Goal: Task Accomplishment & Management: Manage account settings

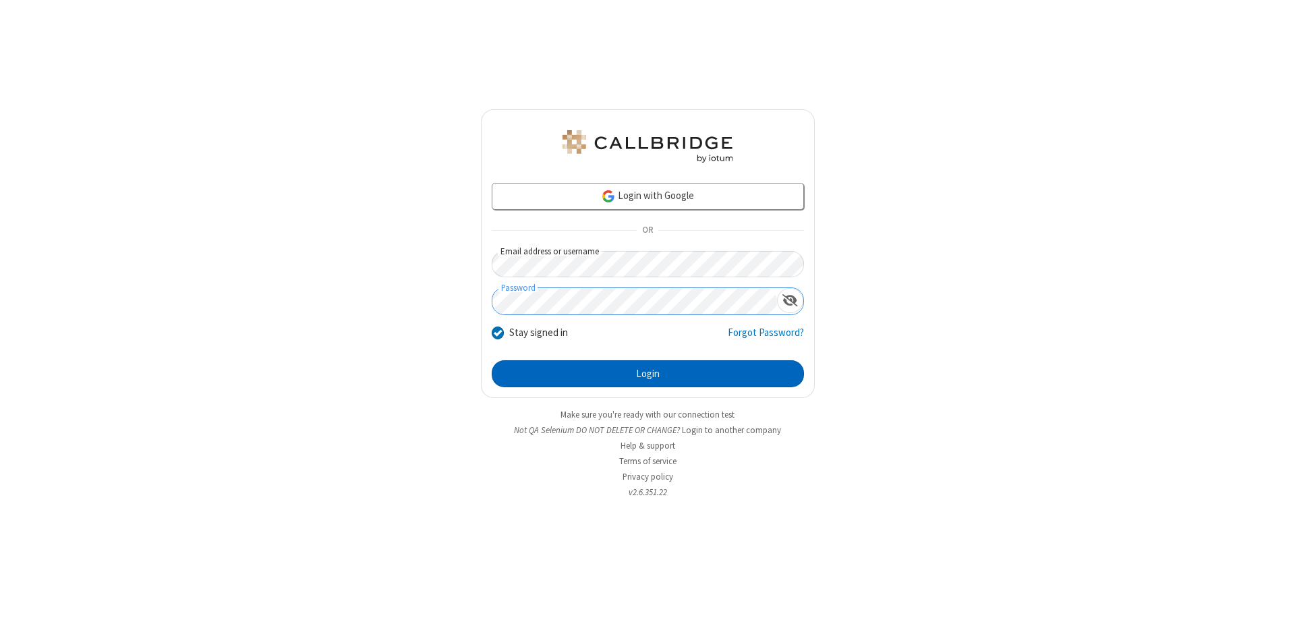
click at [647, 374] on button "Login" at bounding box center [648, 373] width 312 height 27
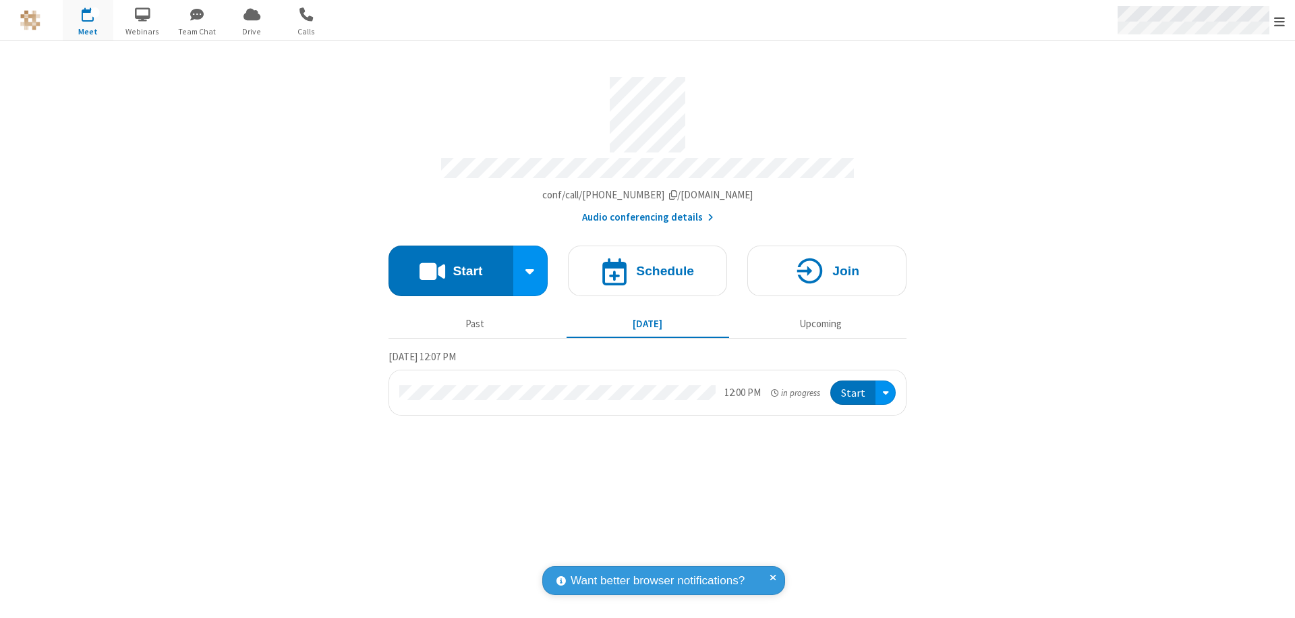
click at [1279, 21] on span "Open menu" at bounding box center [1279, 21] width 11 height 13
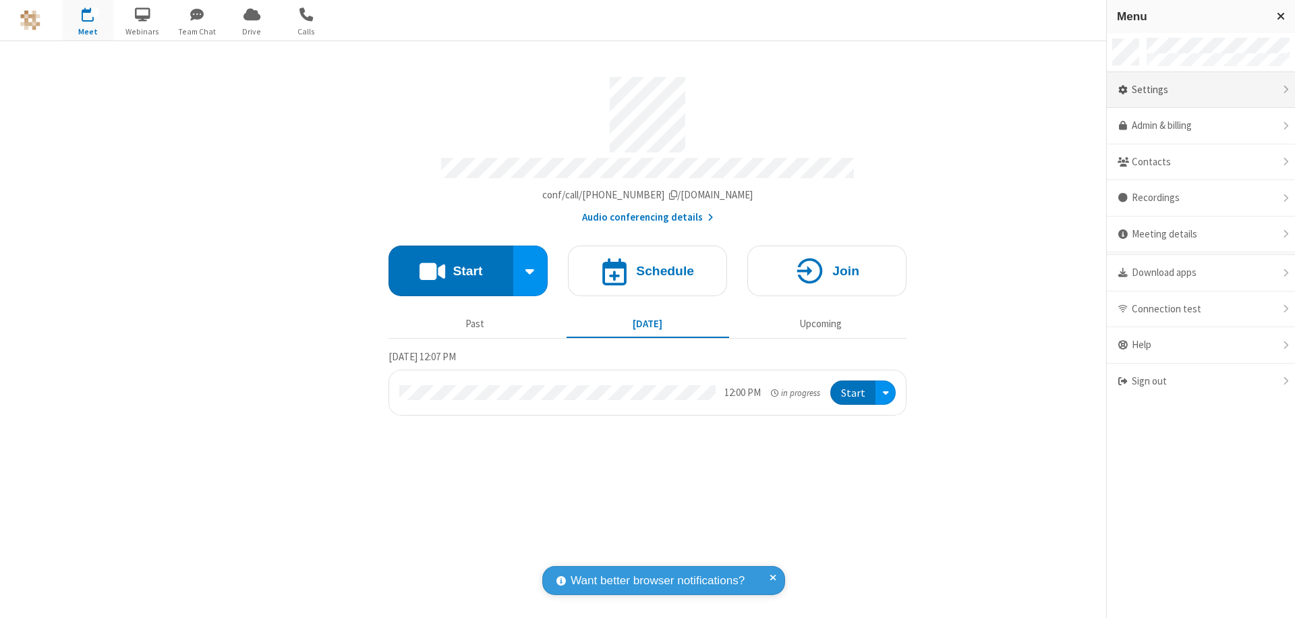
click at [1200, 90] on div "Settings" at bounding box center [1201, 90] width 188 height 36
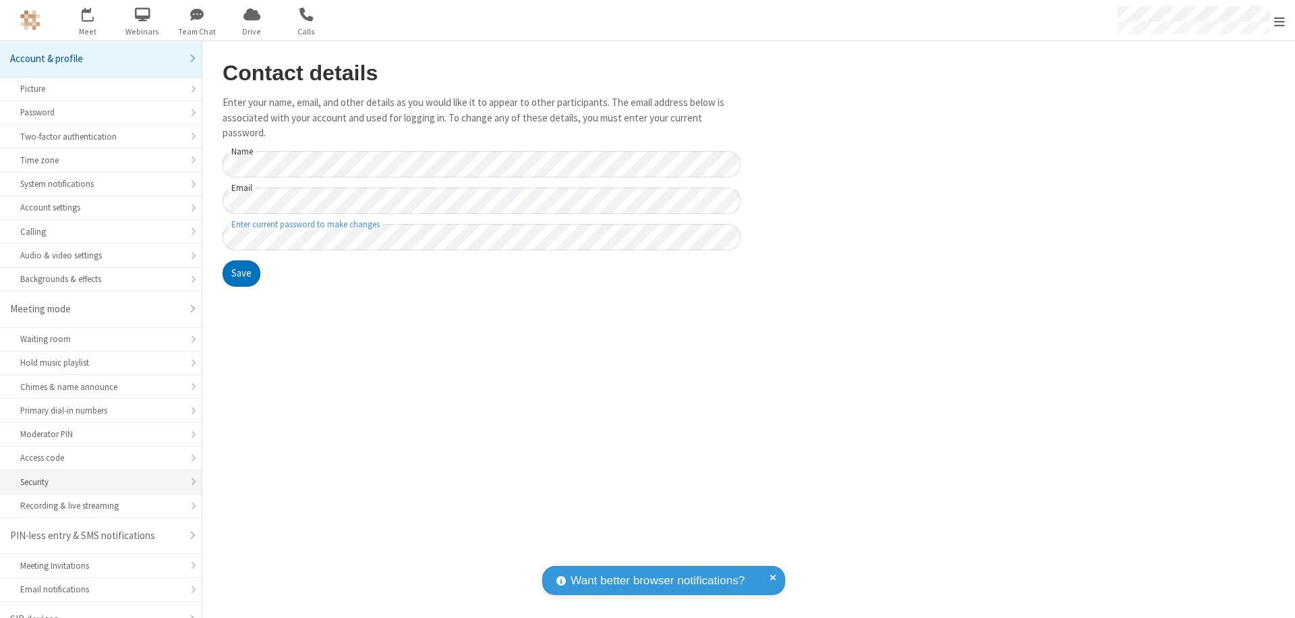
click at [96, 475] on div "Security" at bounding box center [100, 481] width 161 height 13
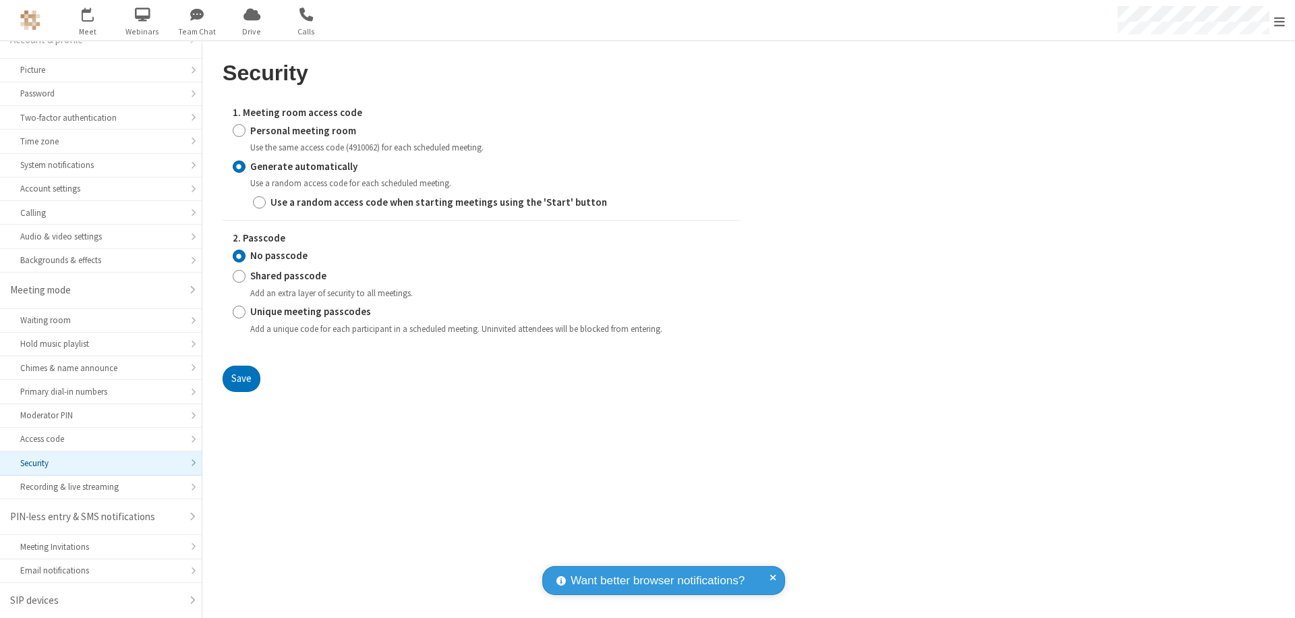
click at [239, 166] on input "Generate automatically" at bounding box center [239, 166] width 13 height 14
click at [239, 256] on input "No passcode" at bounding box center [239, 256] width 13 height 14
click at [241, 378] on button "Save" at bounding box center [242, 378] width 38 height 27
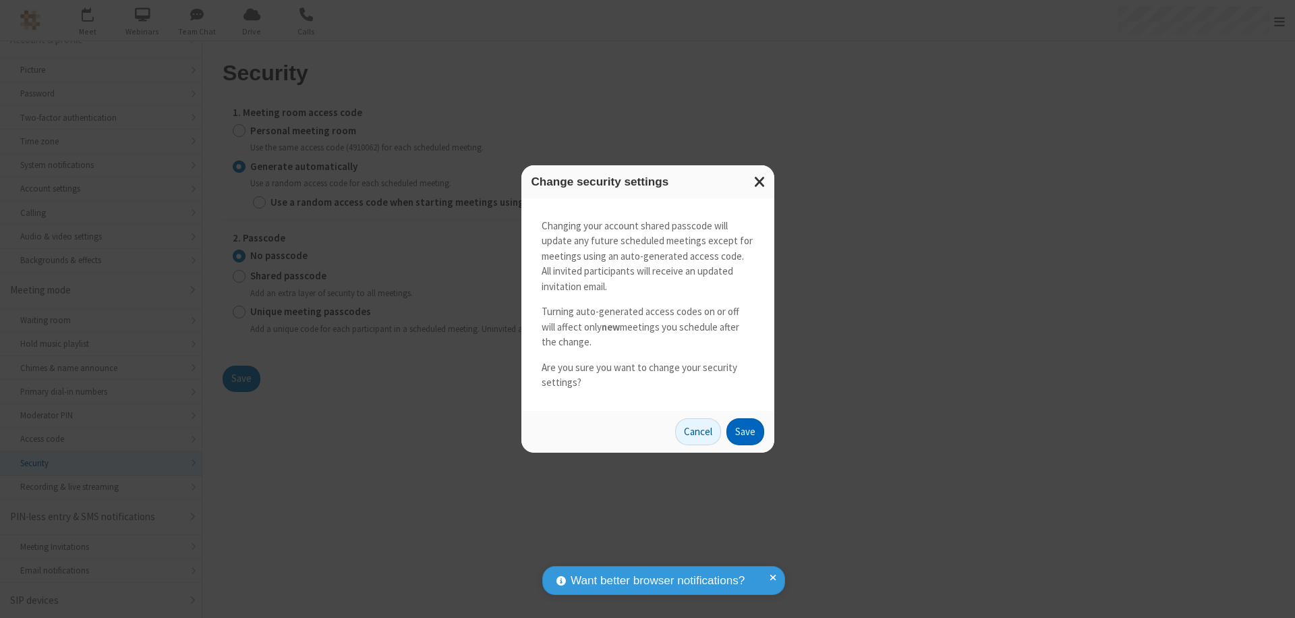
click at [744, 431] on button "Save" at bounding box center [745, 431] width 38 height 27
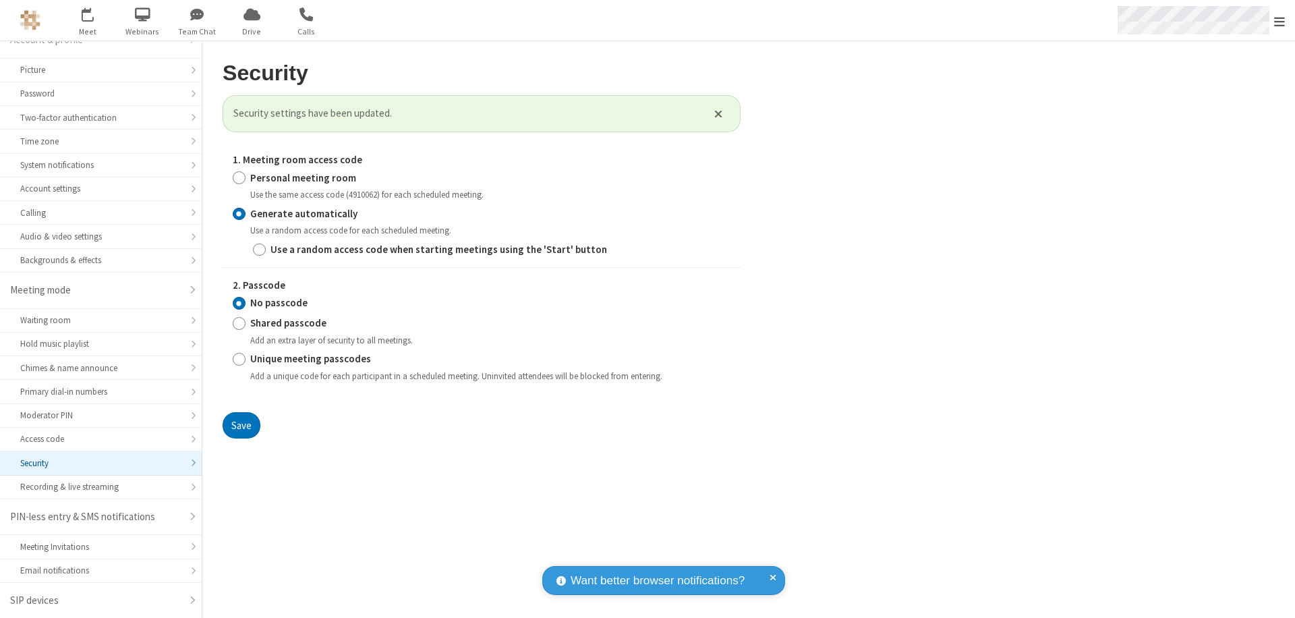
click at [1279, 21] on span "Open menu" at bounding box center [1279, 21] width 11 height 13
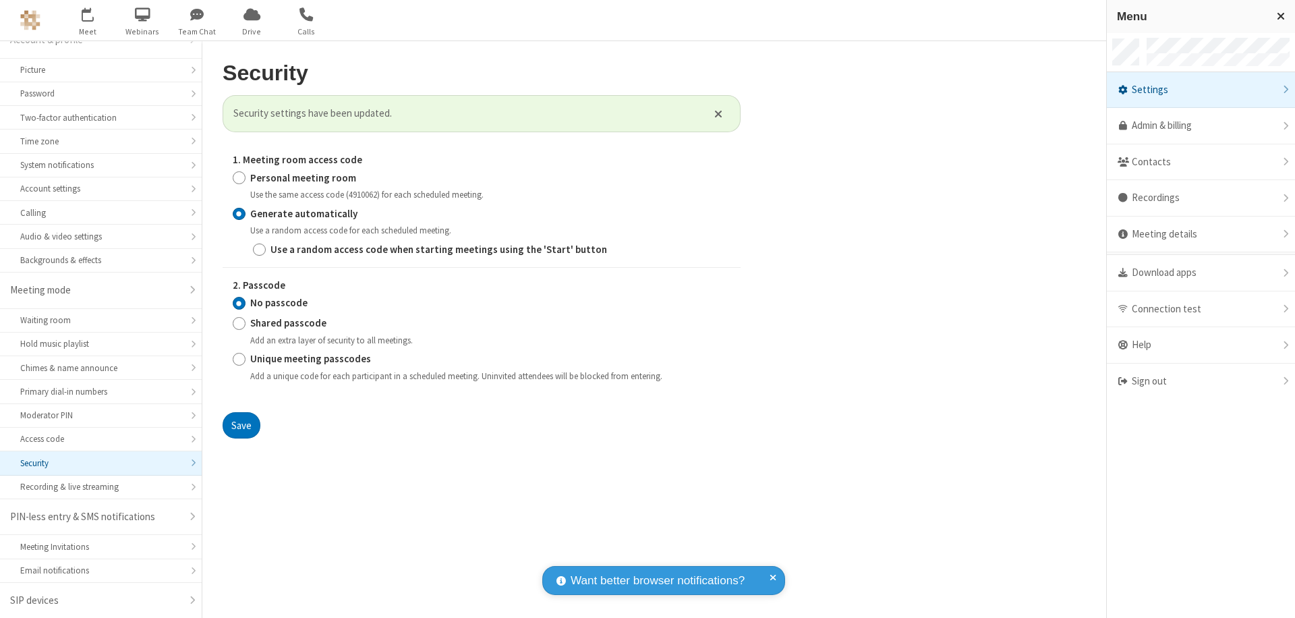
click at [88, 20] on span "button" at bounding box center [88, 14] width 51 height 23
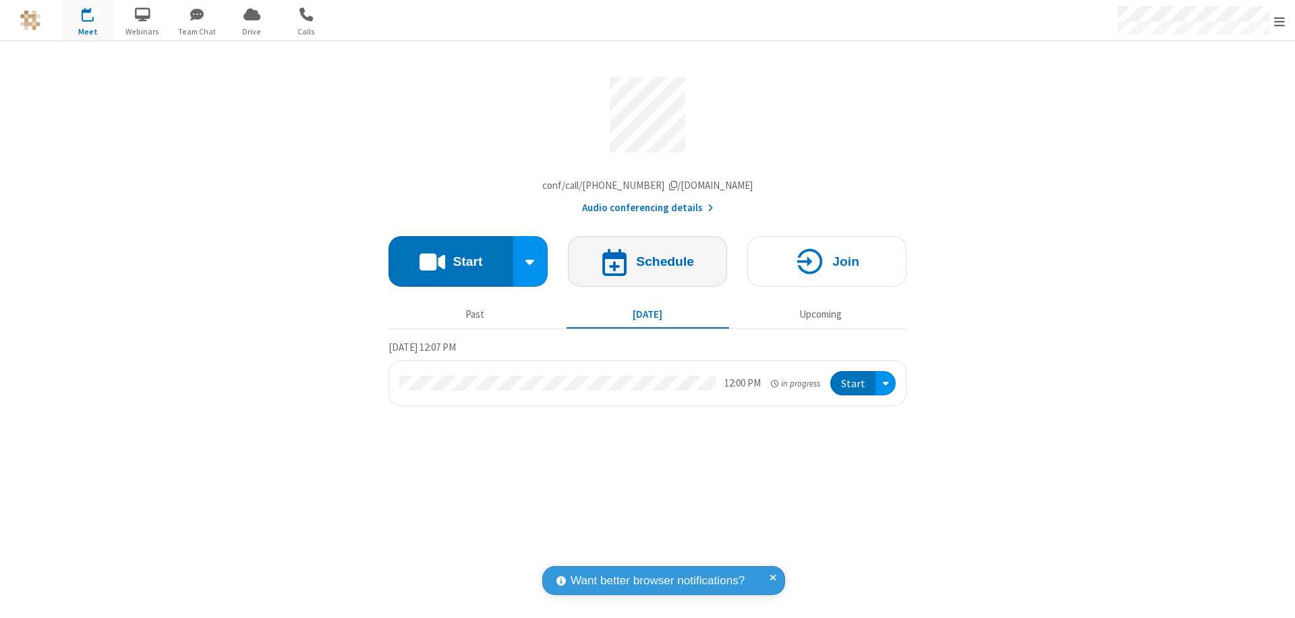
click at [647, 264] on h4 "Schedule" at bounding box center [665, 261] width 58 height 13
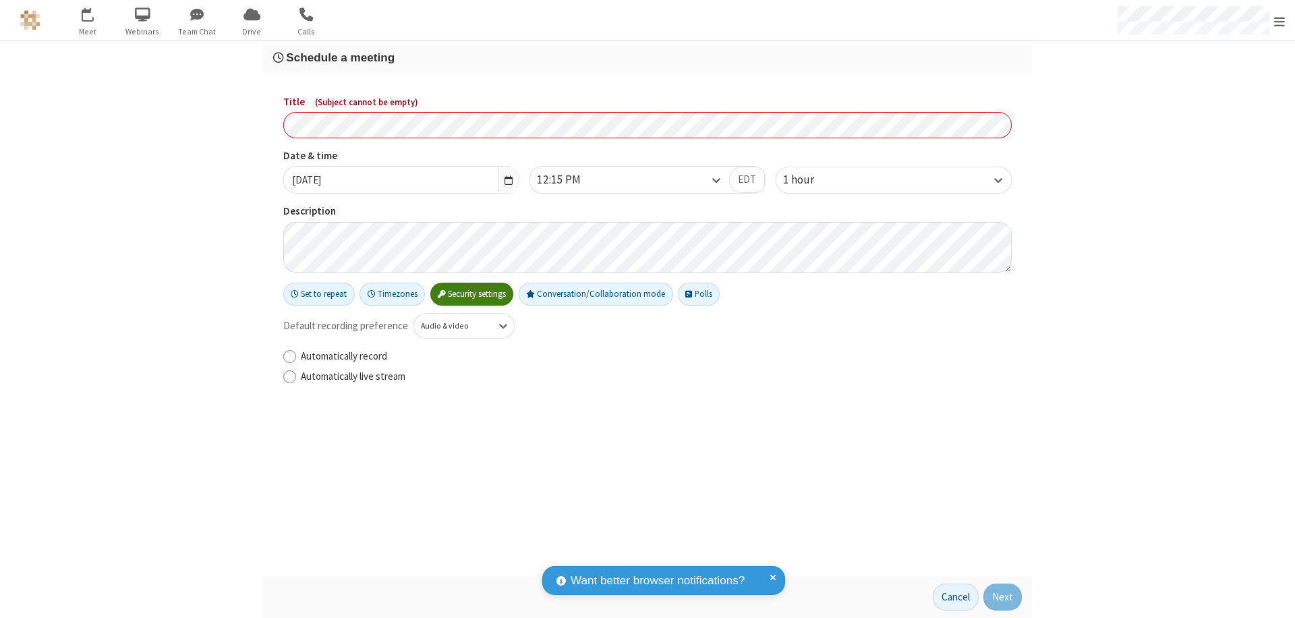
click at [647, 57] on h3 "Schedule a meeting" at bounding box center [647, 57] width 748 height 13
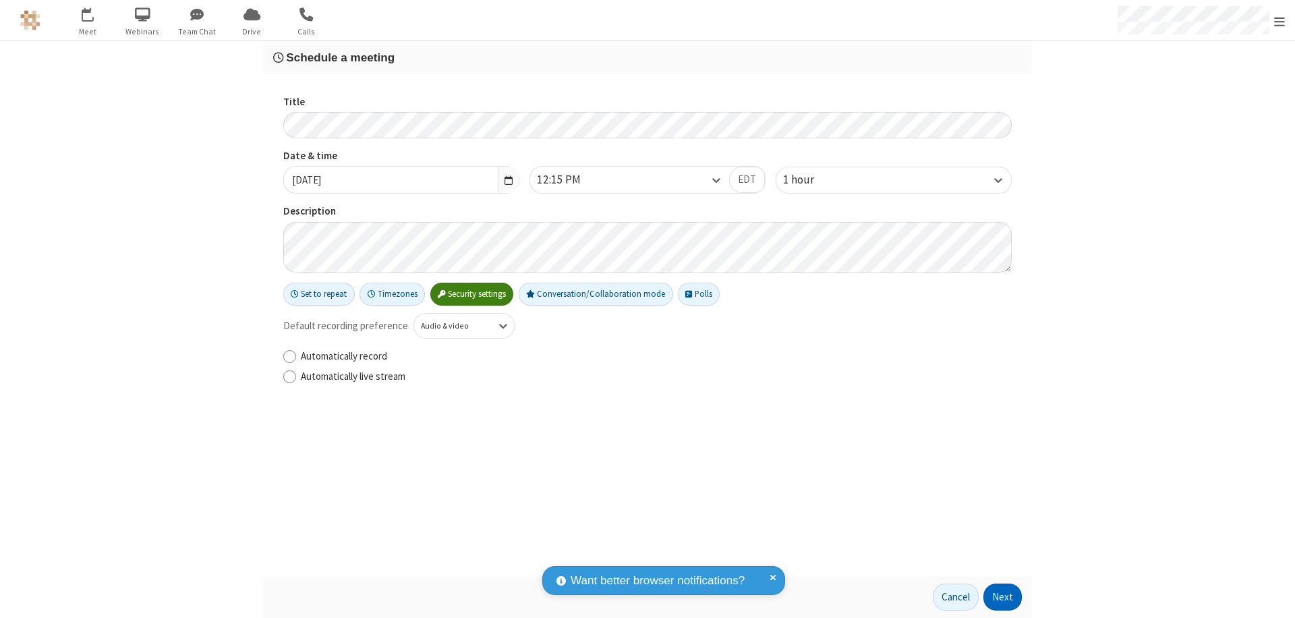
click at [1003, 597] on button "Next" at bounding box center [1002, 596] width 38 height 27
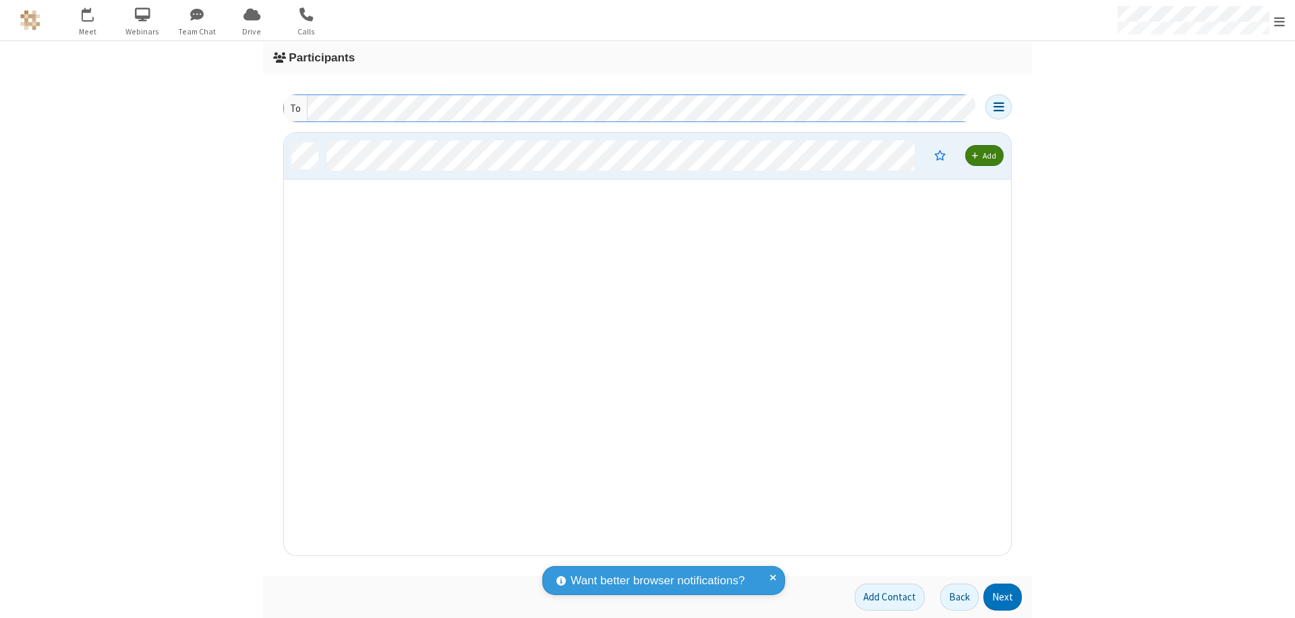
scroll to position [412, 717]
click at [1003, 597] on button "Next" at bounding box center [1002, 596] width 38 height 27
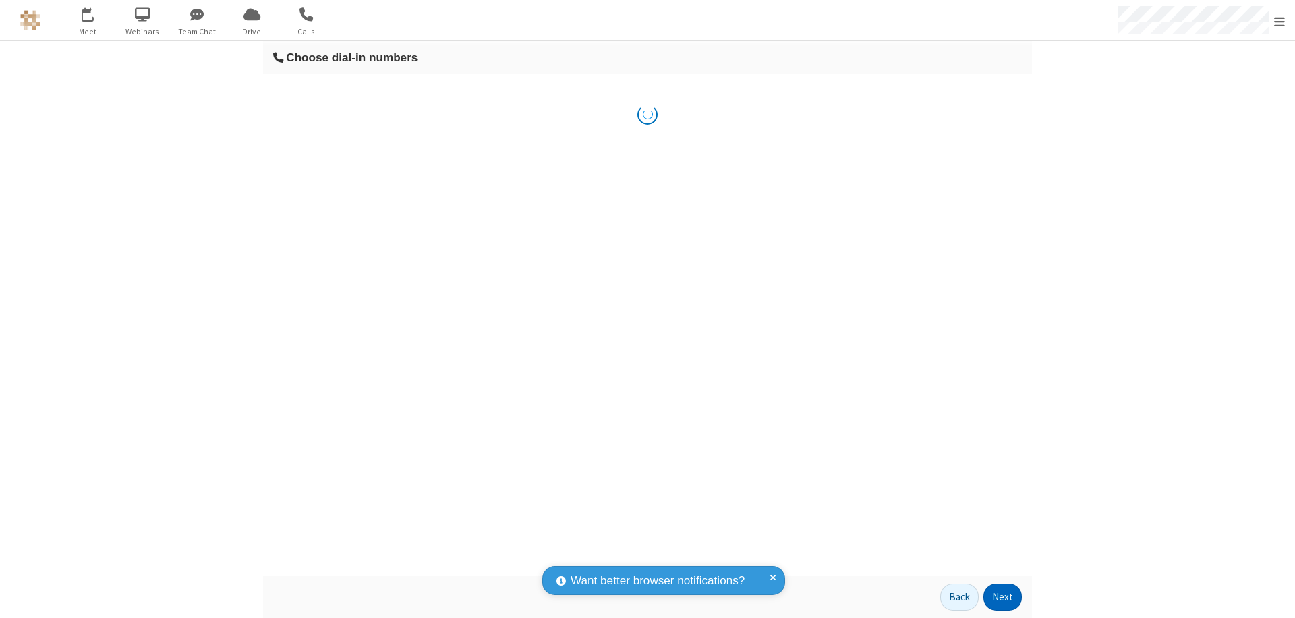
click at [1003, 597] on button "Next" at bounding box center [1002, 596] width 38 height 27
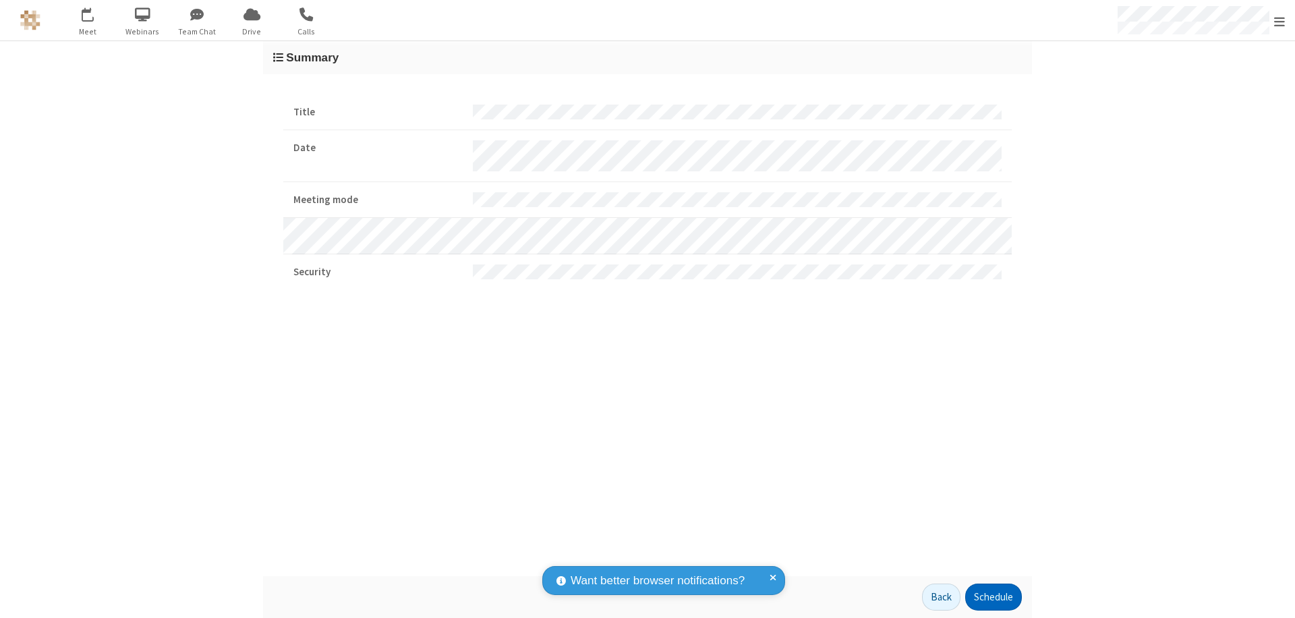
click at [993, 597] on button "Schedule" at bounding box center [993, 596] width 57 height 27
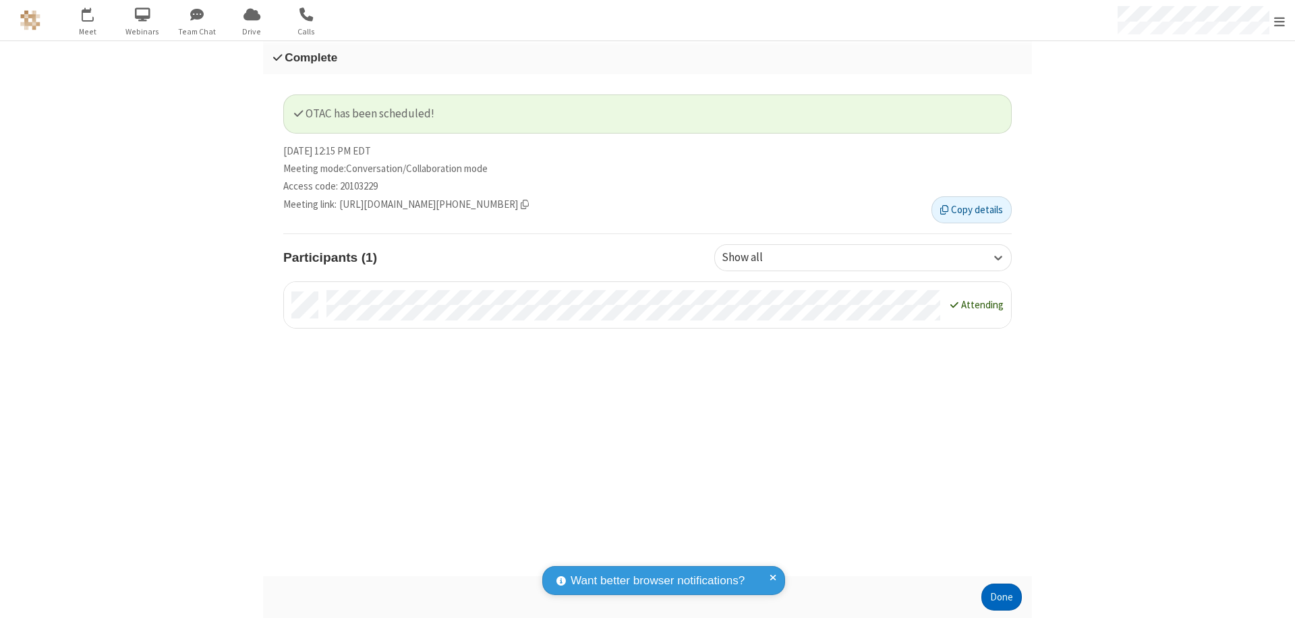
click at [1001, 597] on button "Done" at bounding box center [1001, 596] width 40 height 27
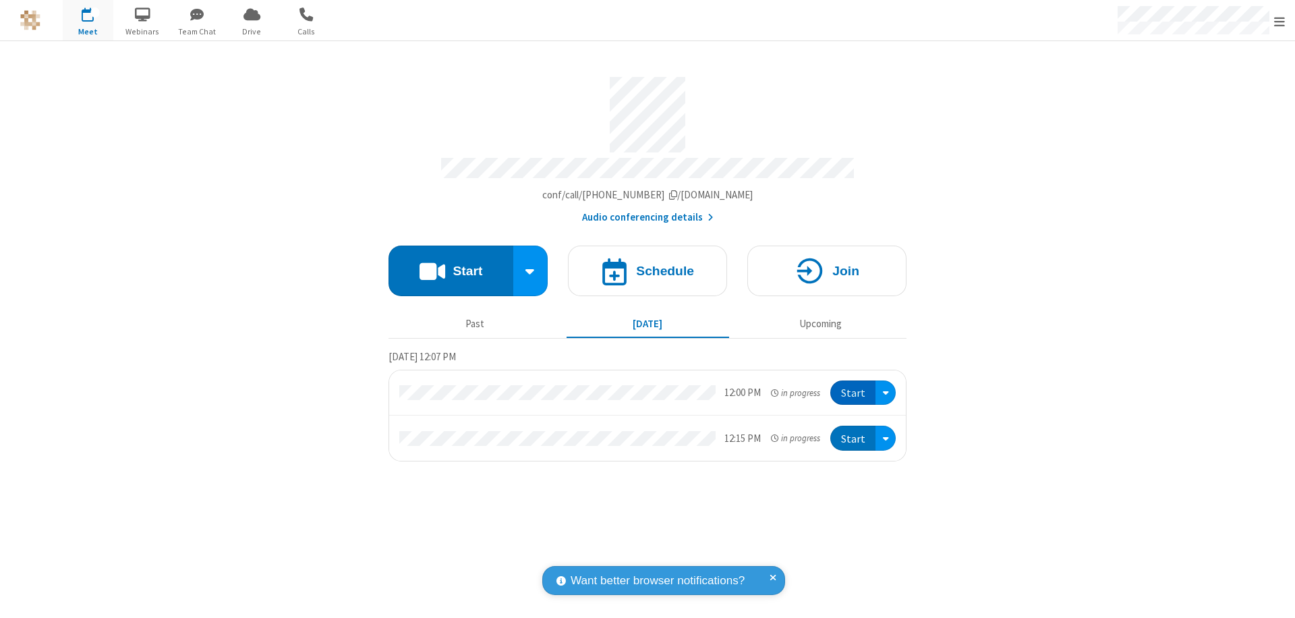
click at [854, 386] on button "Start" at bounding box center [852, 392] width 45 height 25
